Goal: Task Accomplishment & Management: Complete application form

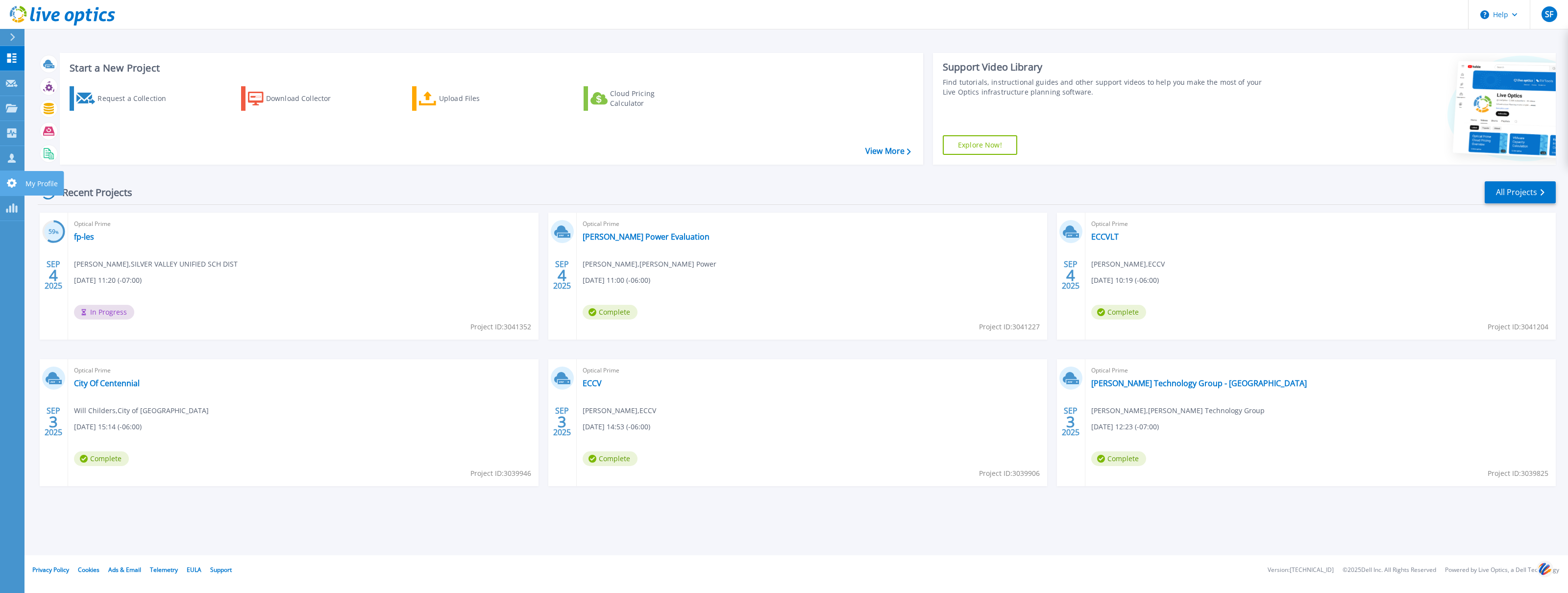
click at [18, 179] on link "My Profile My Profile" at bounding box center [12, 183] width 24 height 25
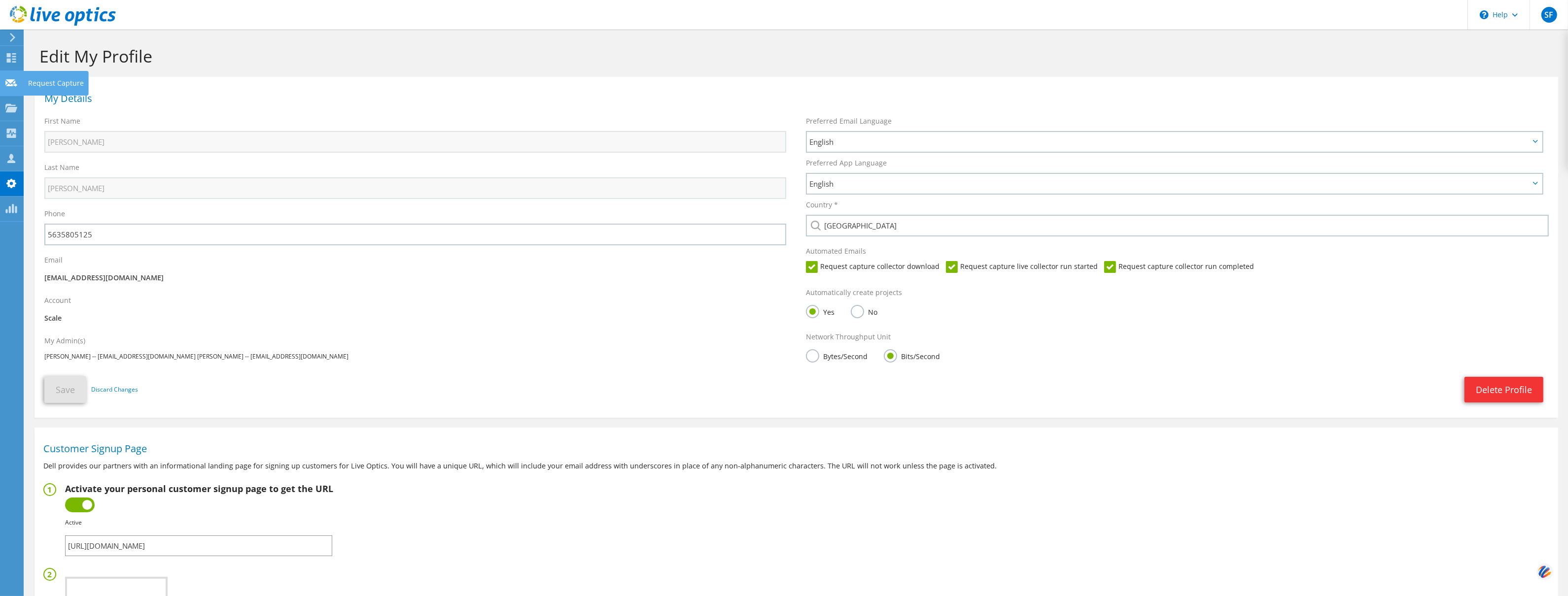
click at [12, 86] on icon at bounding box center [11, 83] width 12 height 9
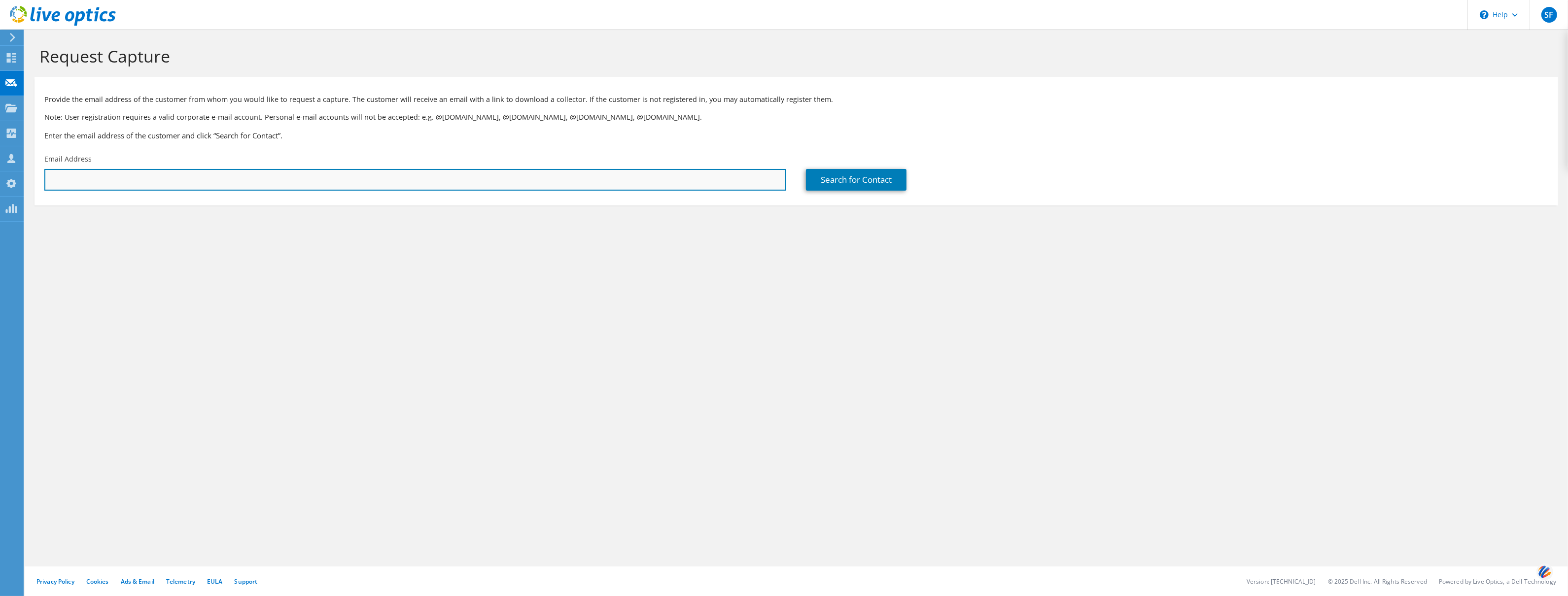
paste input "[EMAIL_ADDRESS][DOMAIN_NAME]"
type input "[EMAIL_ADDRESS][DOMAIN_NAME]"
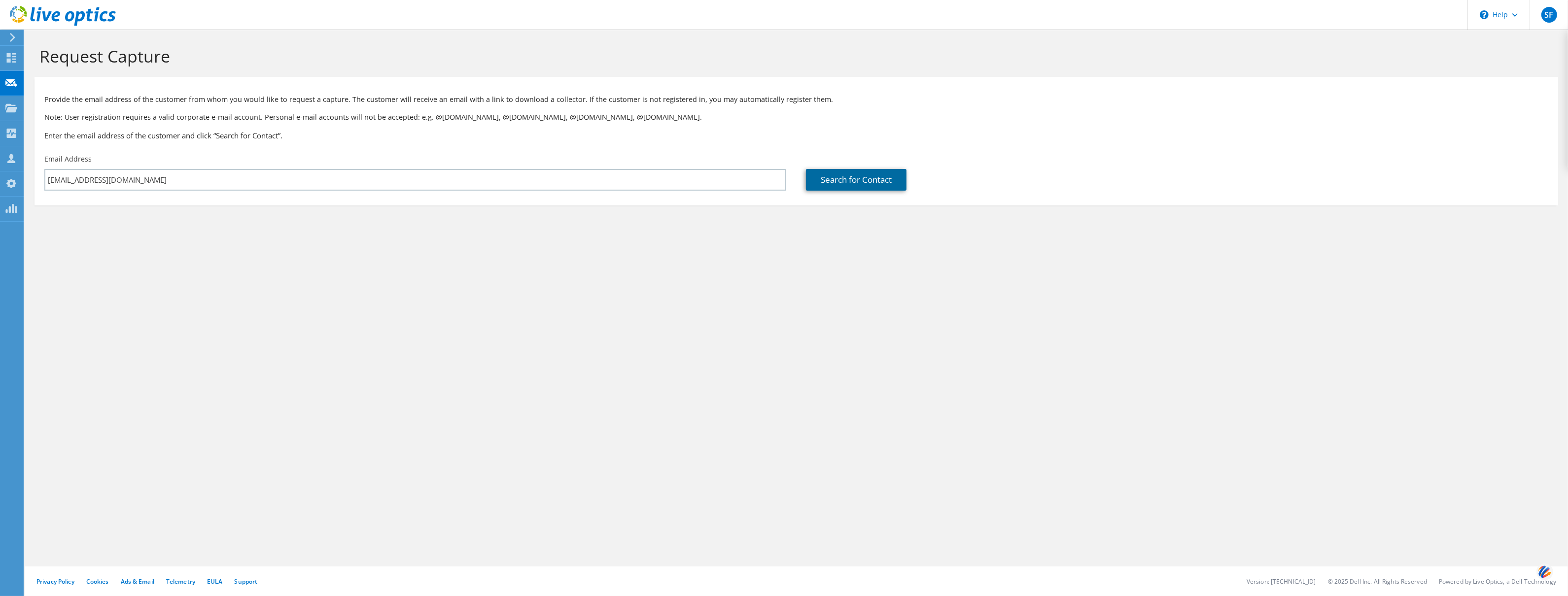
click at [861, 185] on link "Search for Contact" at bounding box center [856, 179] width 100 height 21
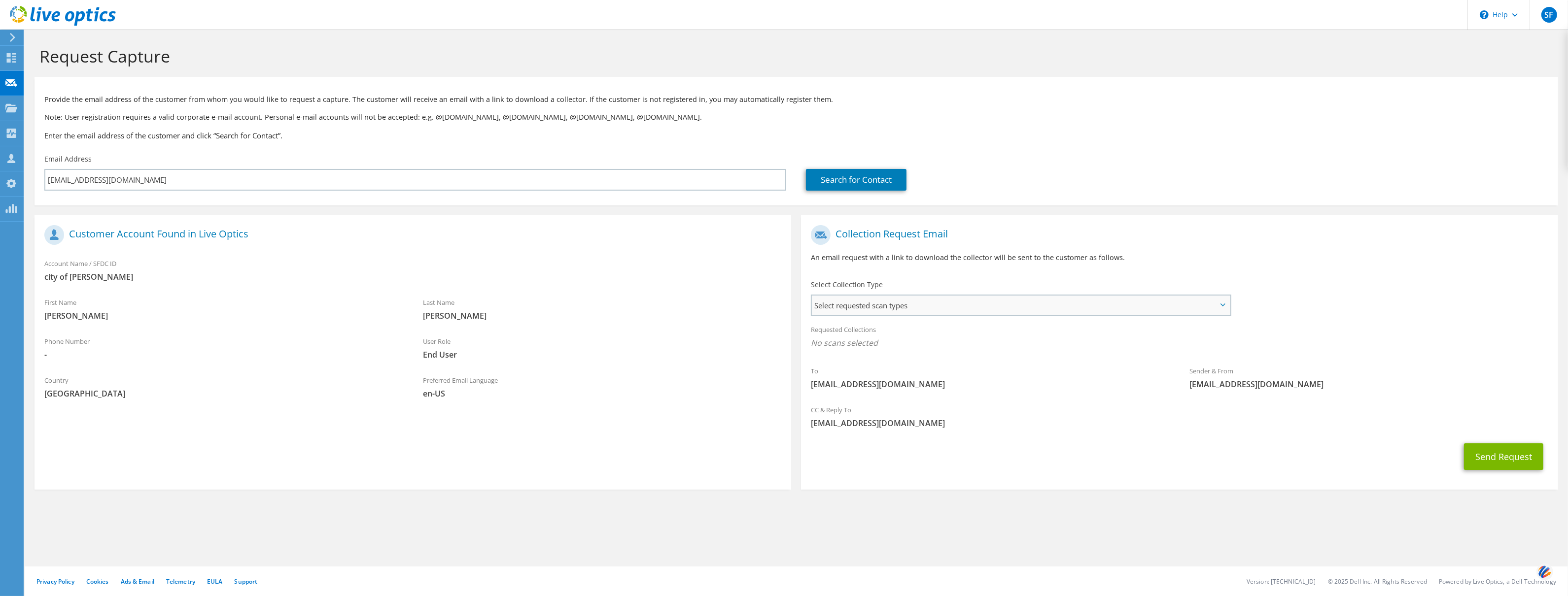
click at [858, 296] on span "Select requested scan types" at bounding box center [1021, 305] width 418 height 20
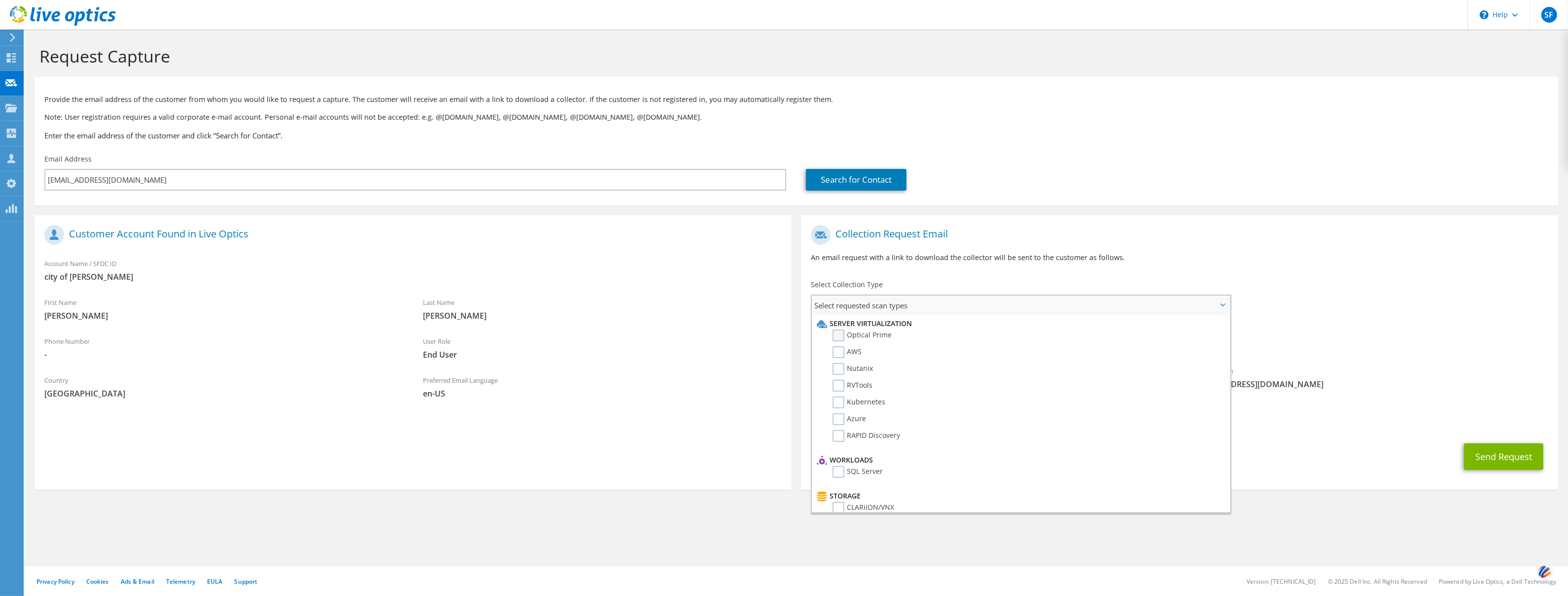
click at [839, 337] on label "Optical Prime" at bounding box center [862, 335] width 59 height 12
click at [0, 0] on input "Optical Prime" at bounding box center [0, 0] width 0 height 0
click at [1393, 302] on div "To [EMAIL_ADDRESS][DOMAIN_NAME] Sender & From [EMAIL_ADDRESS][DOMAIN_NAME]" at bounding box center [1179, 311] width 757 height 182
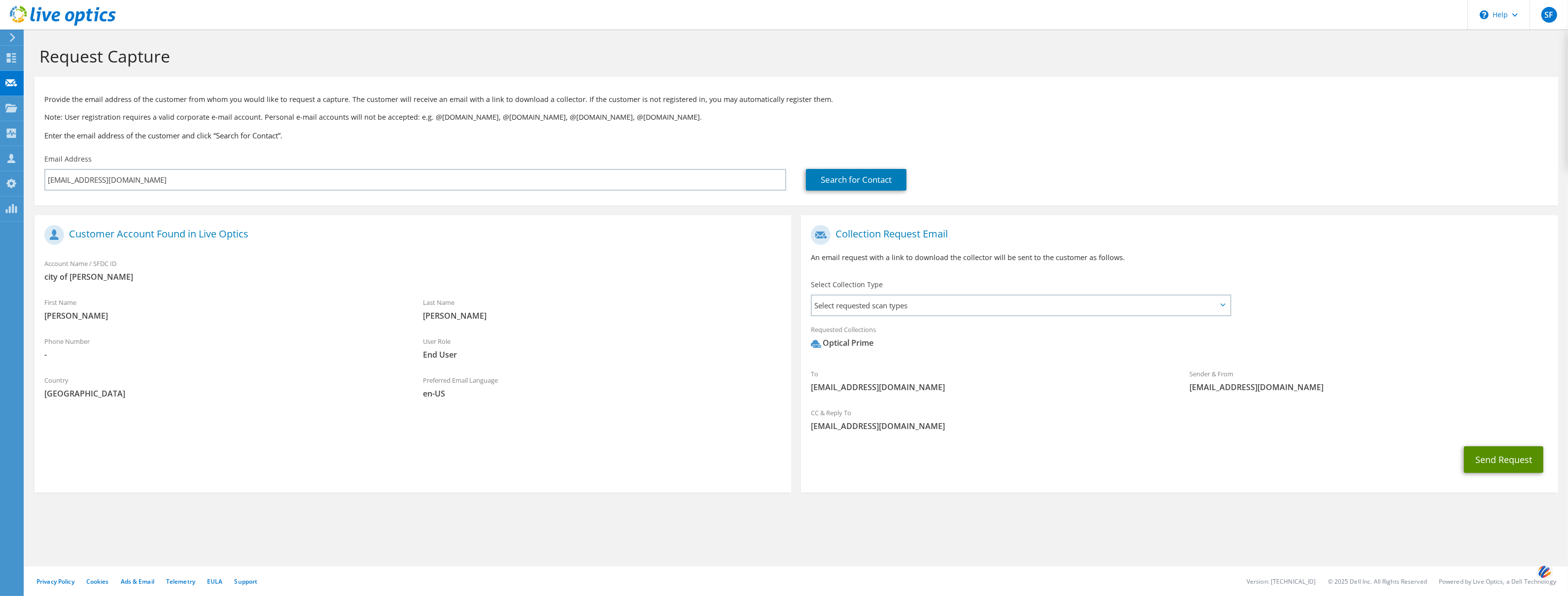
click at [1495, 471] on button "Send Request" at bounding box center [1504, 459] width 80 height 26
